Goal: Information Seeking & Learning: Learn about a topic

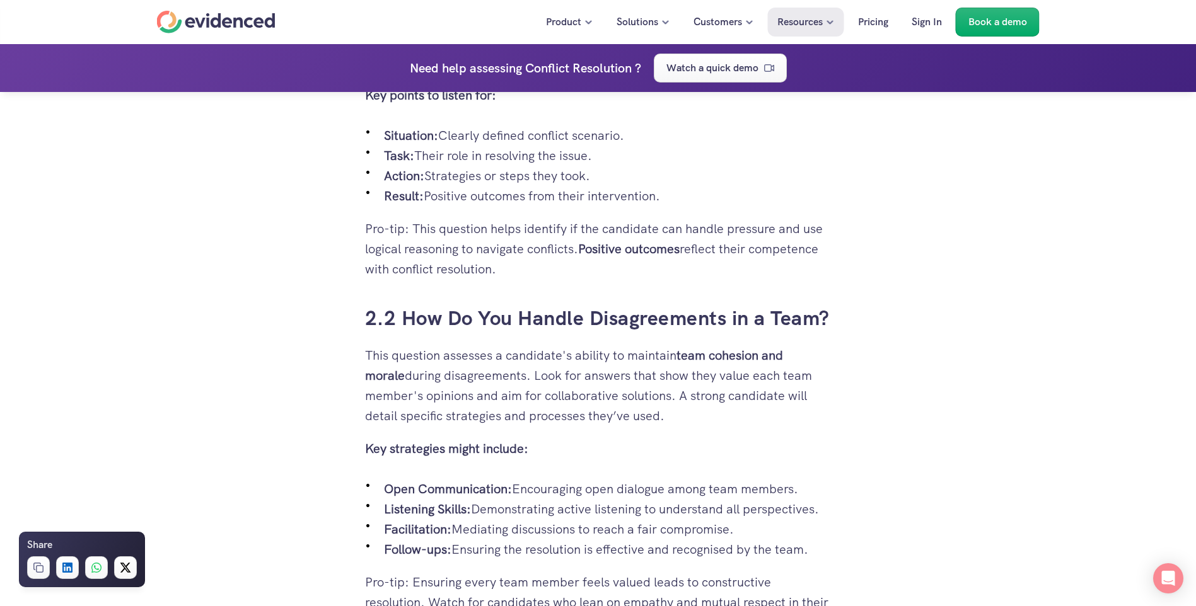
scroll to position [2206, 0]
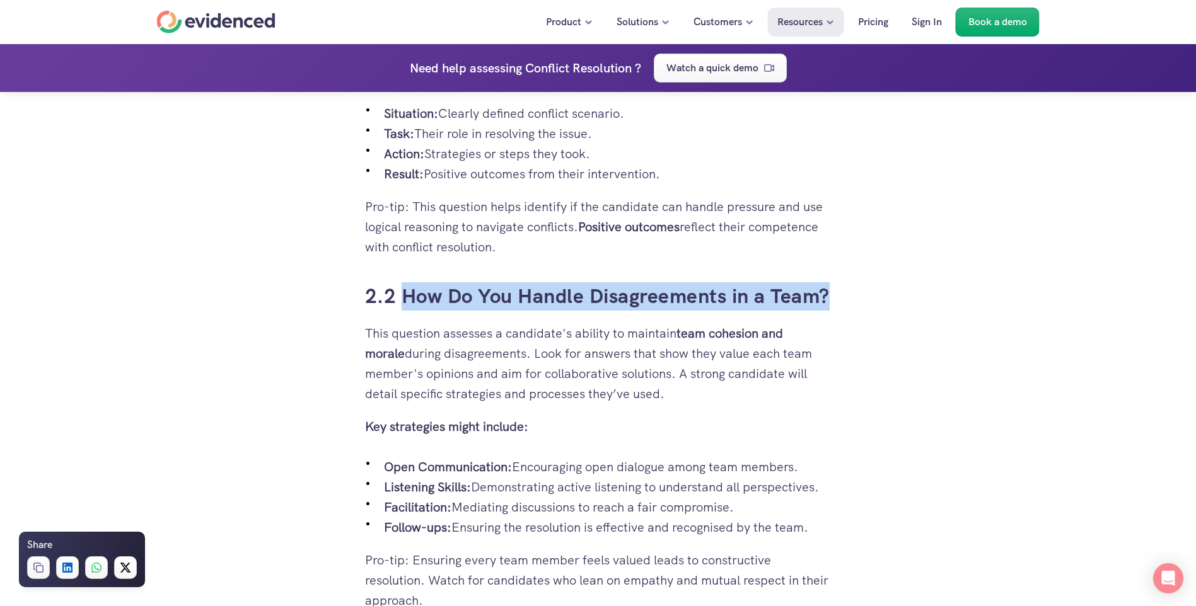
drag, startPoint x: 850, startPoint y: 307, endPoint x: 408, endPoint y: 298, distance: 442.6
drag, startPoint x: 408, startPoint y: 298, endPoint x: 415, endPoint y: 299, distance: 7.0
copy h3 "How Do You Handle Disagreements in a Team?"
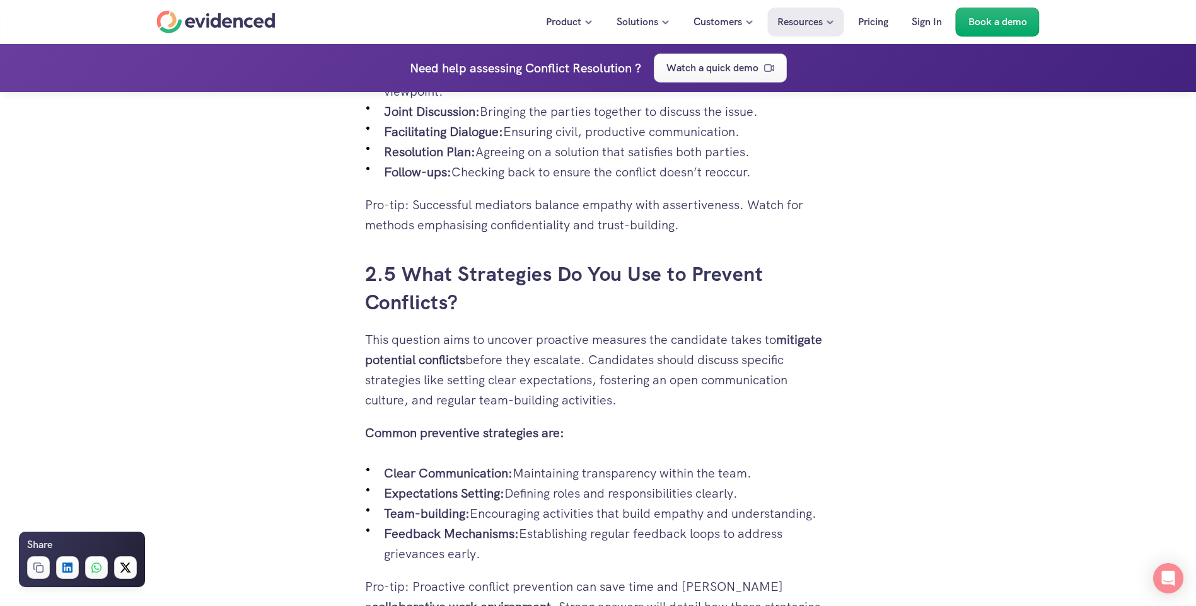
scroll to position [3467, 0]
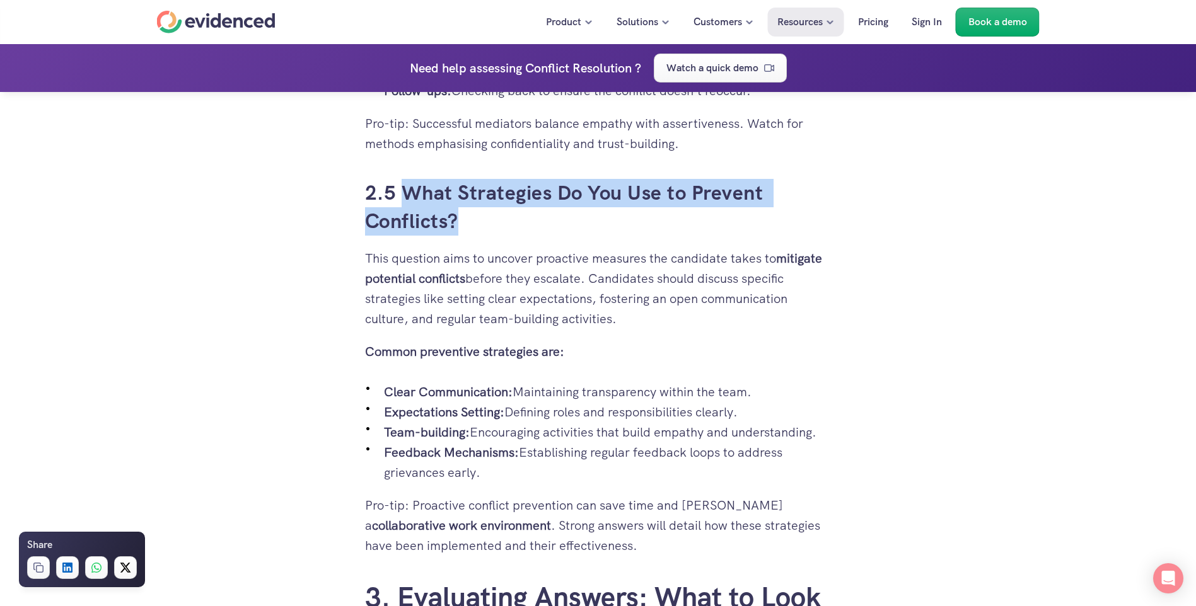
drag, startPoint x: 405, startPoint y: 187, endPoint x: 465, endPoint y: 226, distance: 71.7
click at [465, 226] on h3 "2.5 What Strategies Do You Use to Prevent Conflicts?" at bounding box center [598, 207] width 467 height 57
drag, startPoint x: 465, startPoint y: 226, endPoint x: 451, endPoint y: 221, distance: 15.4
copy h3 "What Strategies Do You Use to Prevent Conflicts?"
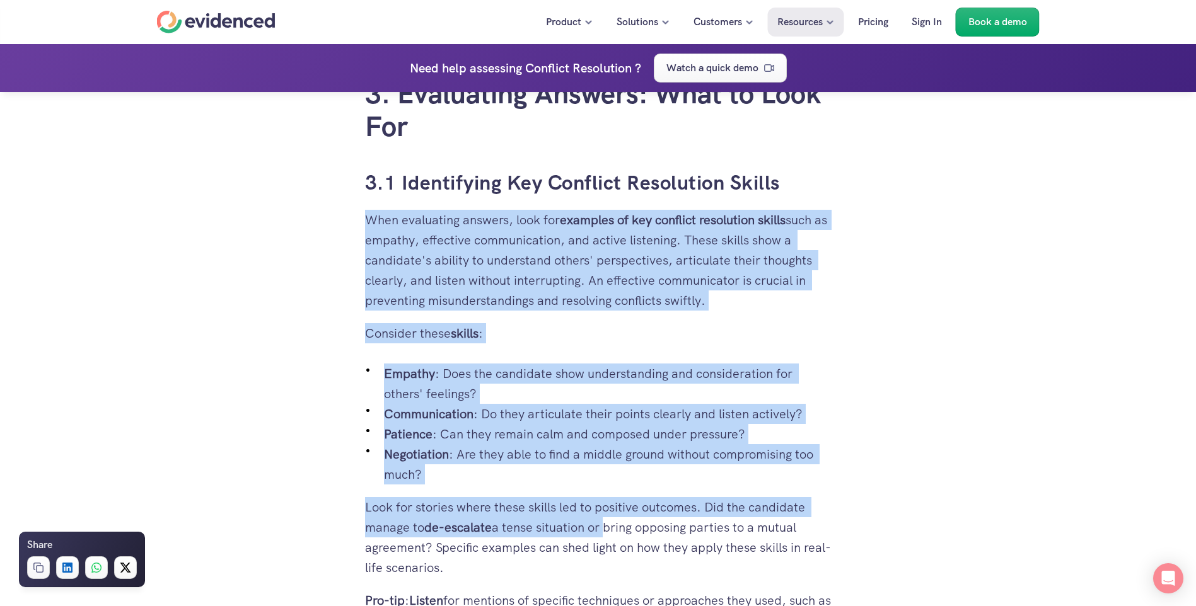
scroll to position [3972, 0]
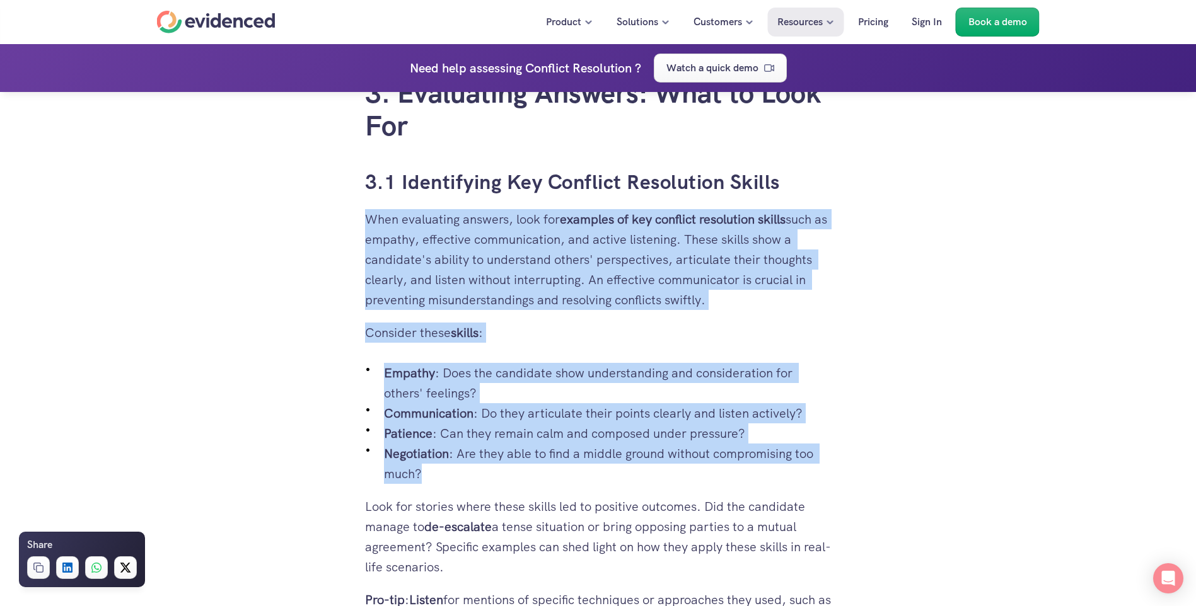
drag, startPoint x: 364, startPoint y: 284, endPoint x: 461, endPoint y: 472, distance: 211.5
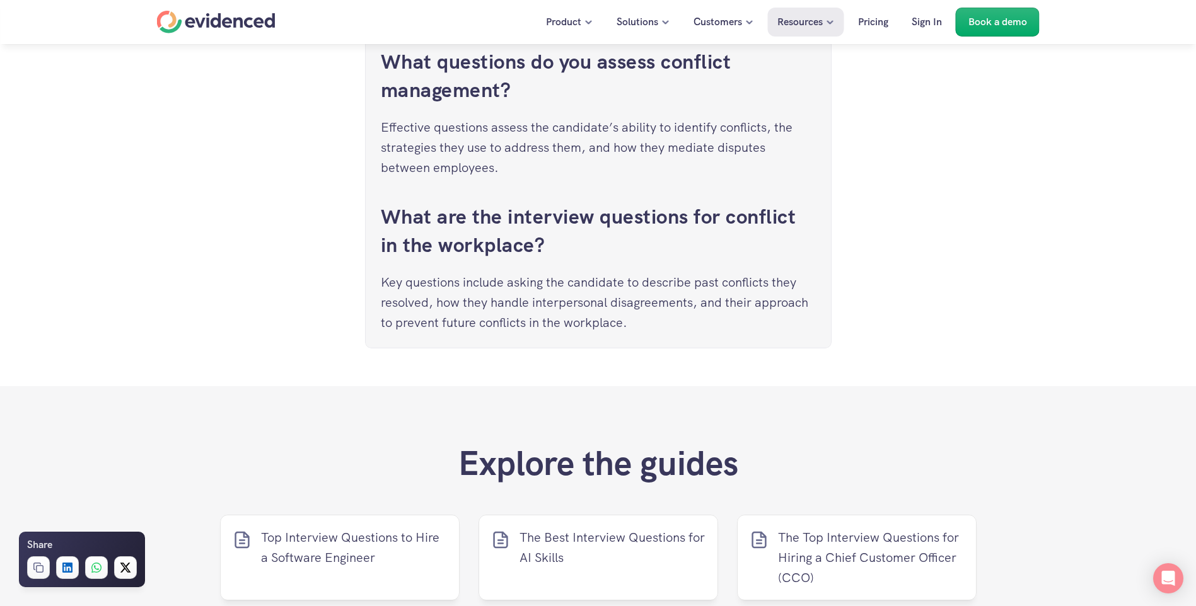
scroll to position [6241, 0]
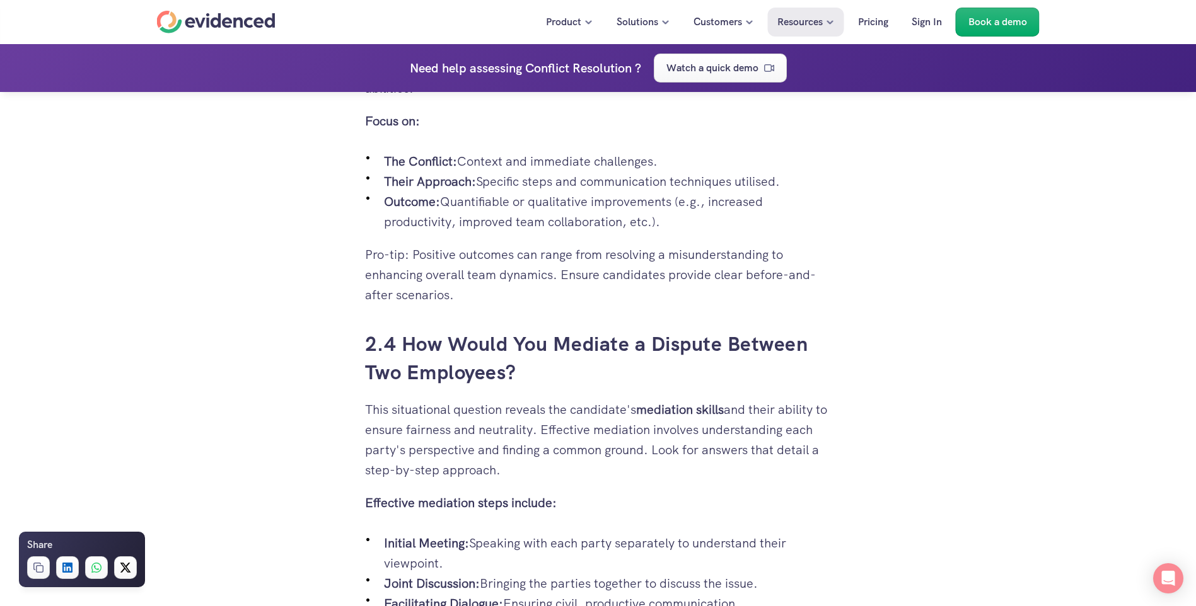
scroll to position [2963, 0]
